Goal: Transaction & Acquisition: Download file/media

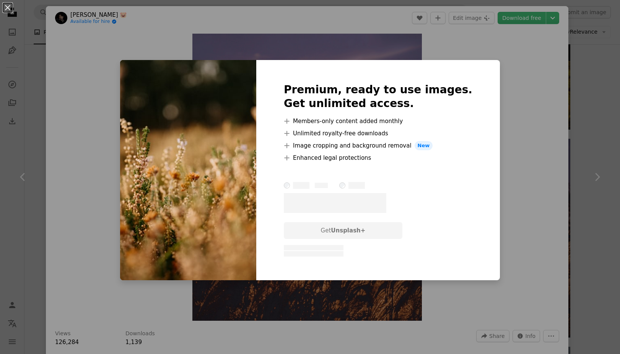
scroll to position [2091, 0]
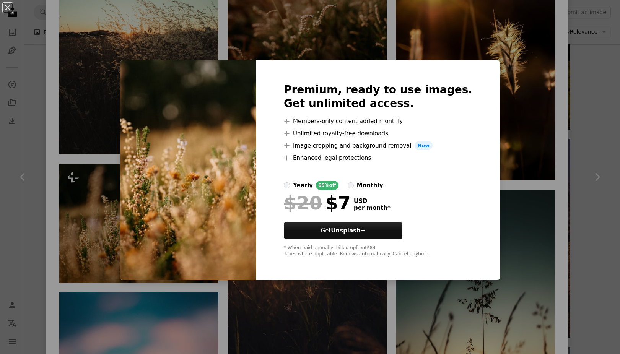
click at [365, 310] on div "An X shape Premium, ready to use images. Get unlimited access. A plus sign Memb…" at bounding box center [310, 177] width 620 height 354
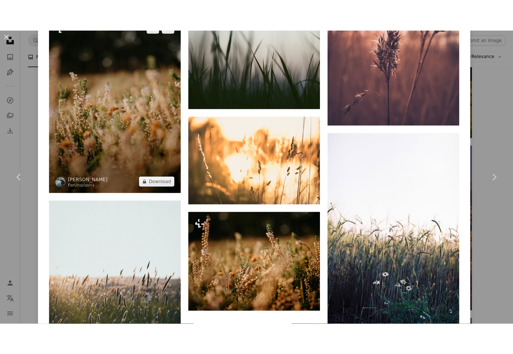
scroll to position [6113, 0]
